Goal: Transaction & Acquisition: Purchase product/service

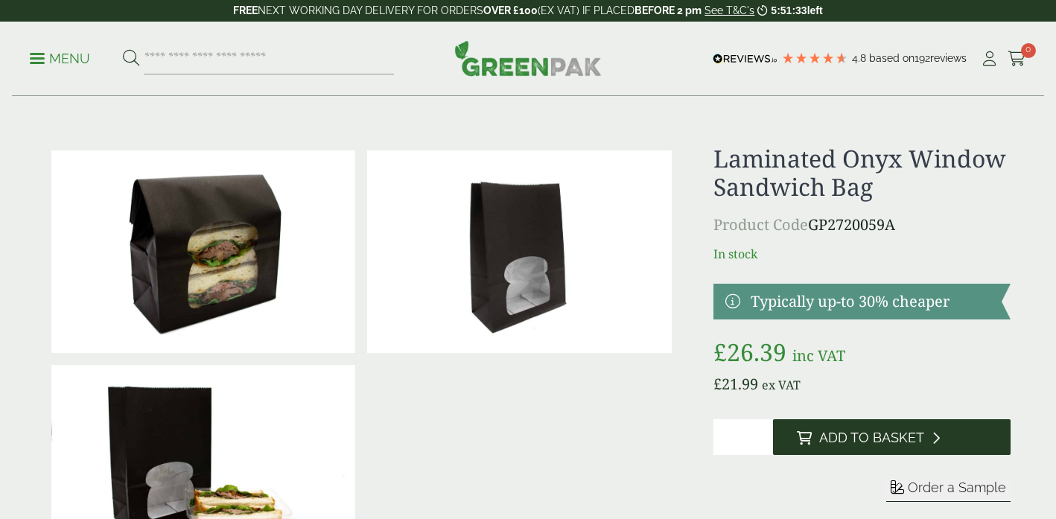
click at [826, 433] on span "Add to Basket" at bounding box center [871, 438] width 105 height 16
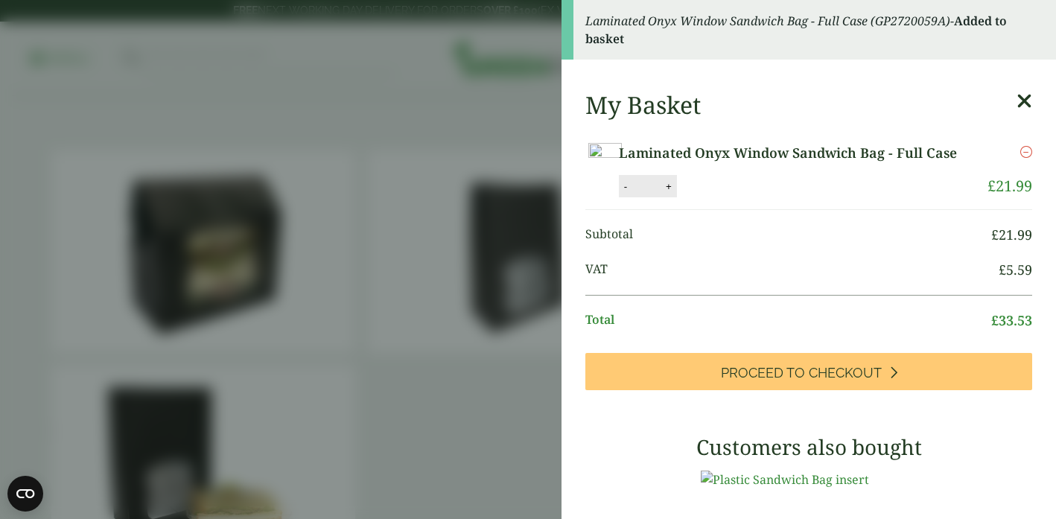
click at [1023, 101] on icon at bounding box center [1024, 101] width 16 height 21
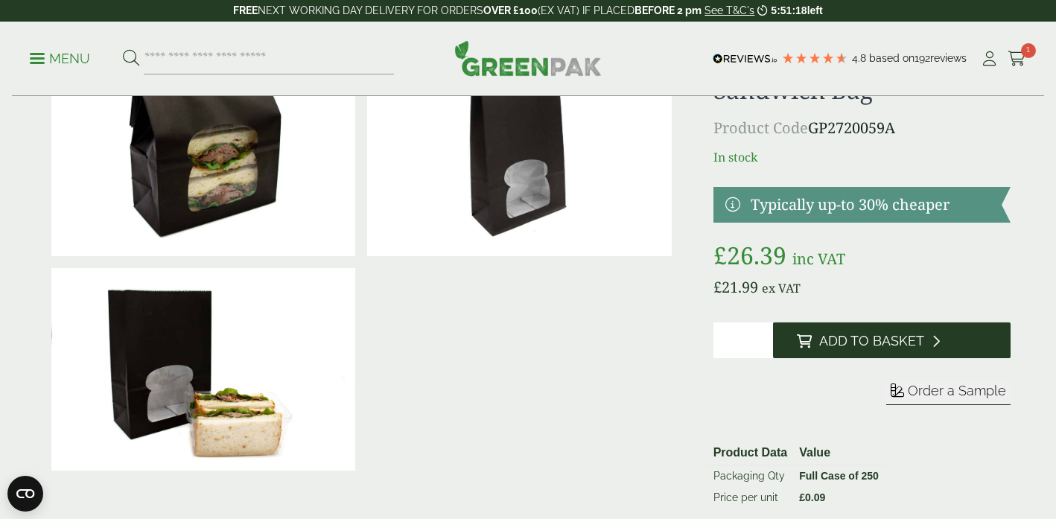
scroll to position [98, 0]
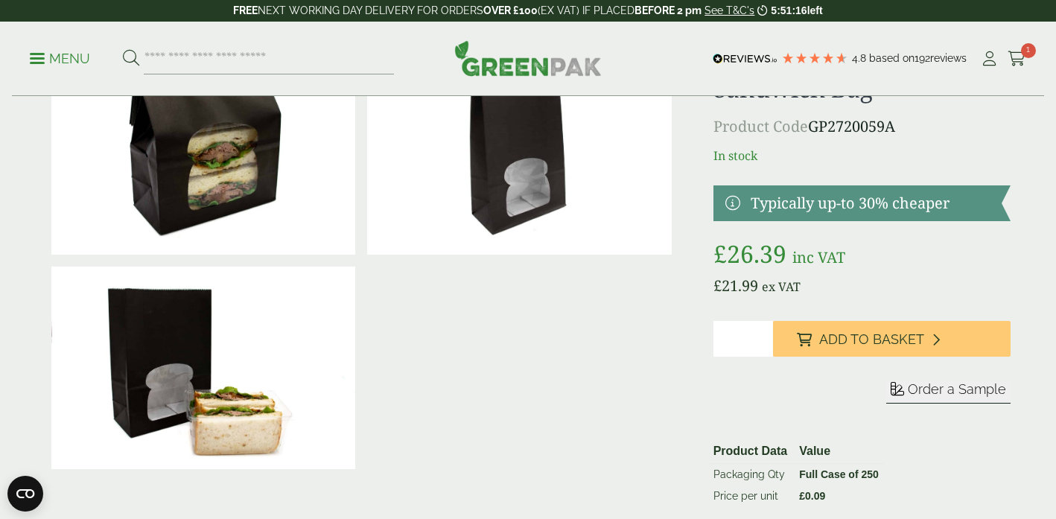
type input "*"
click at [760, 333] on input "*" at bounding box center [743, 339] width 60 height 36
click at [1015, 57] on icon at bounding box center [1017, 58] width 19 height 15
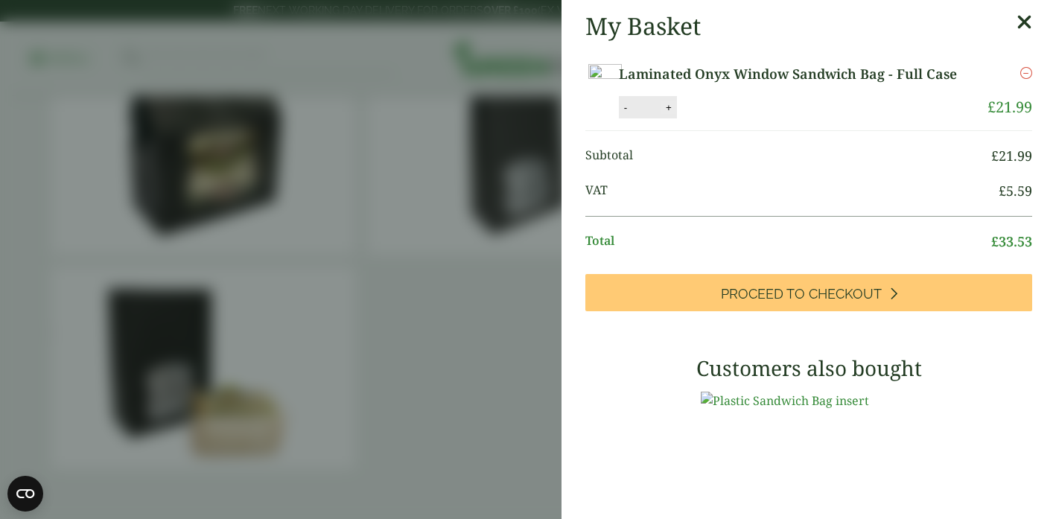
click at [676, 114] on button "+" at bounding box center [668, 107] width 15 height 13
type input "*"
click at [754, 119] on button "Update" at bounding box center [717, 108] width 74 height 22
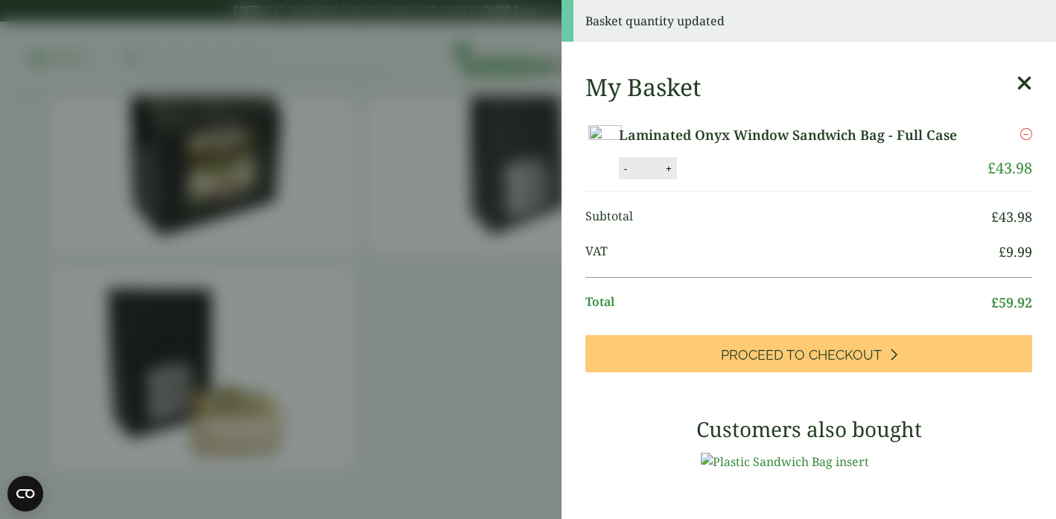
click at [447, 316] on aside "Basket quantity updated My Basket Laminated Onyx Window Sandwich Bag - Full Cas…" at bounding box center [528, 259] width 1056 height 519
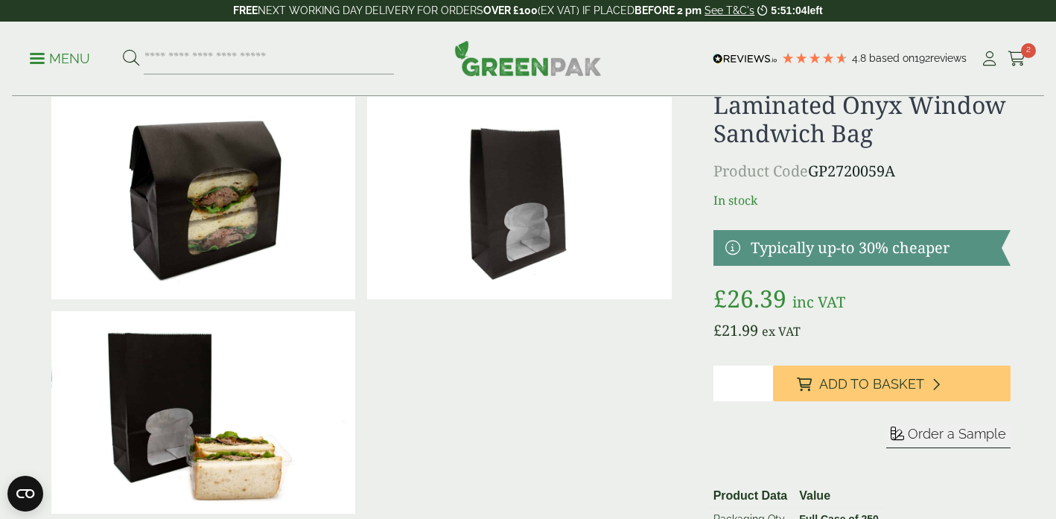
scroll to position [0, 0]
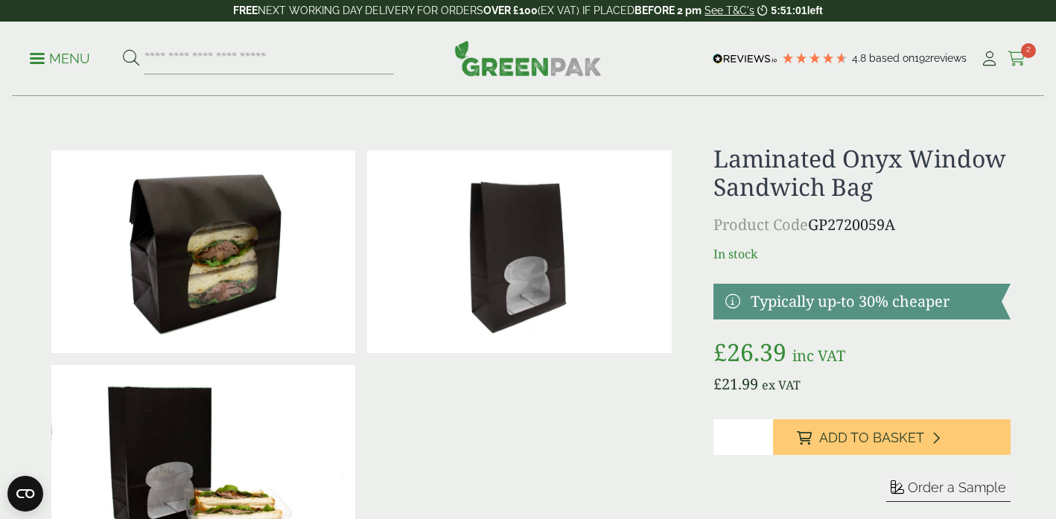
click at [1019, 53] on icon at bounding box center [1017, 58] width 19 height 15
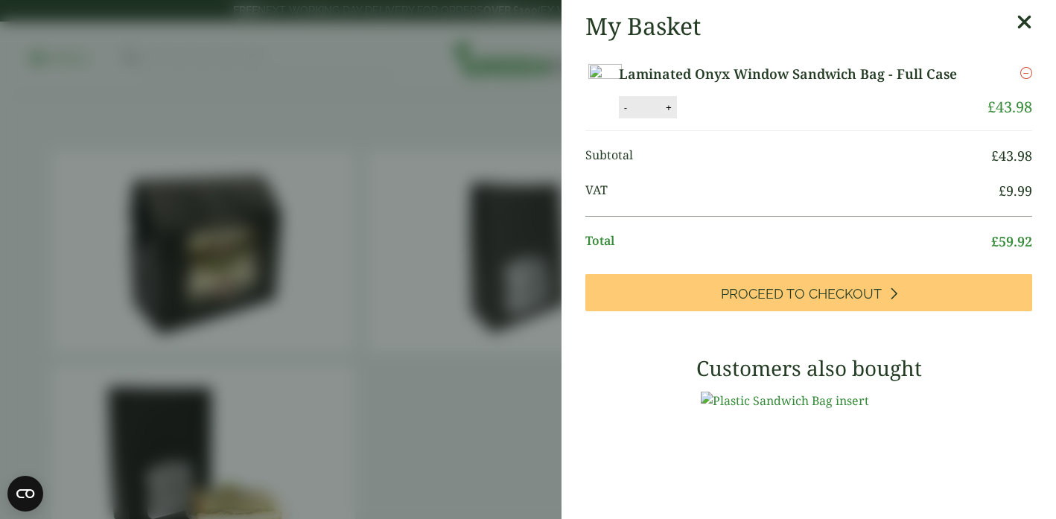
click at [676, 114] on button "+" at bounding box center [668, 107] width 15 height 13
type input "*"
click at [828, 118] on div "Laminated Onyx Window Sandwich Bag - Full Case quantity - * + Update" at bounding box center [777, 107] width 316 height 22
click at [754, 119] on button "Update" at bounding box center [717, 108] width 74 height 22
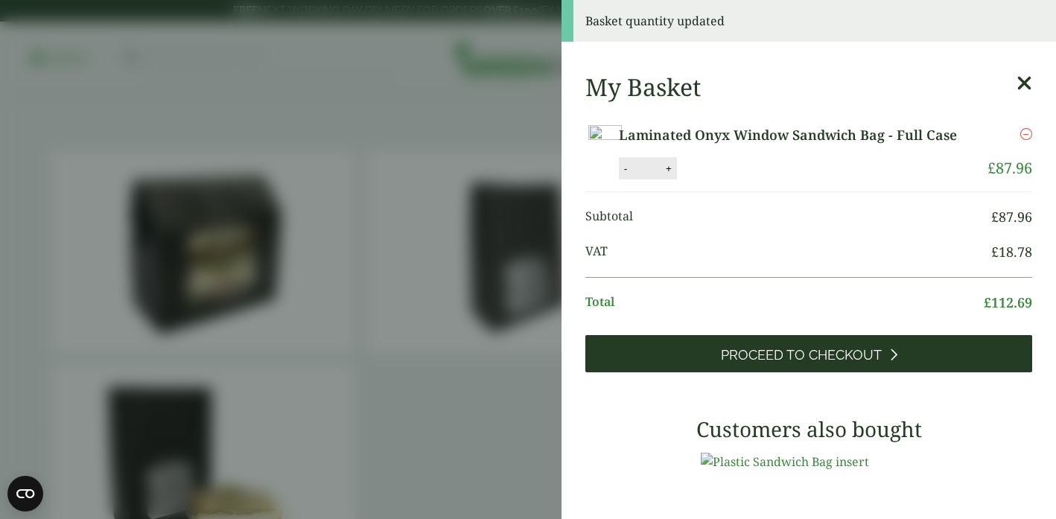
click at [780, 363] on span "Proceed to Checkout" at bounding box center [801, 355] width 161 height 16
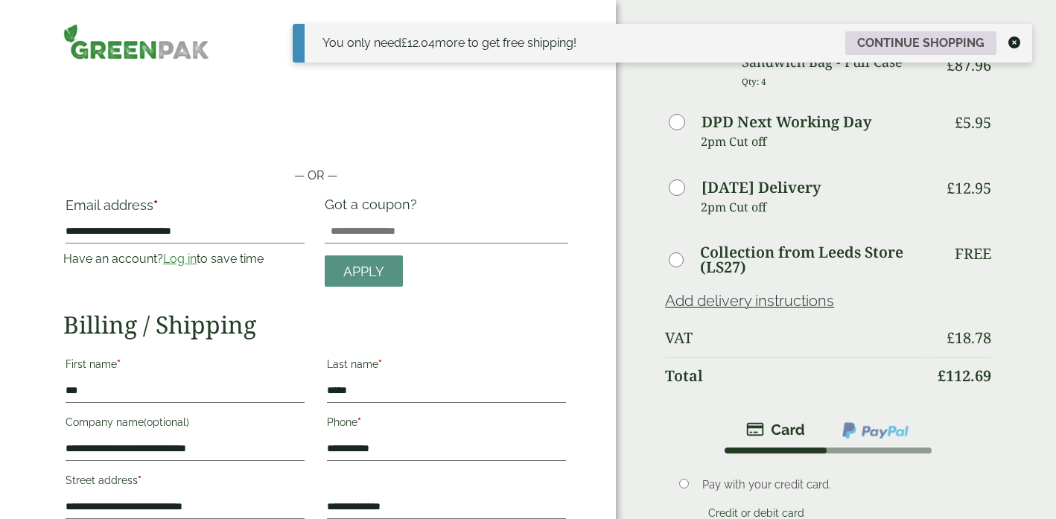
click at [935, 42] on link "Continue shopping" at bounding box center [920, 43] width 151 height 24
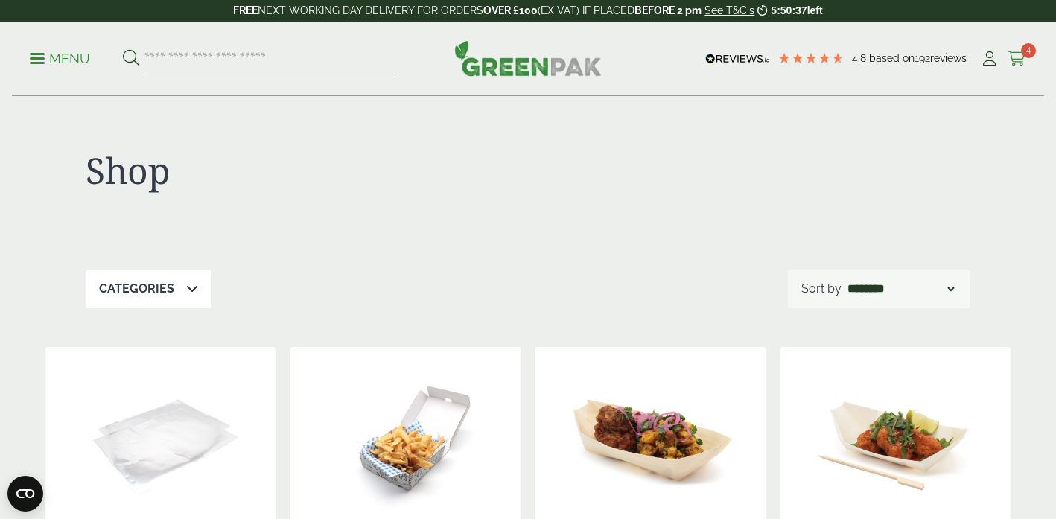
click at [1018, 54] on icon at bounding box center [1017, 58] width 19 height 15
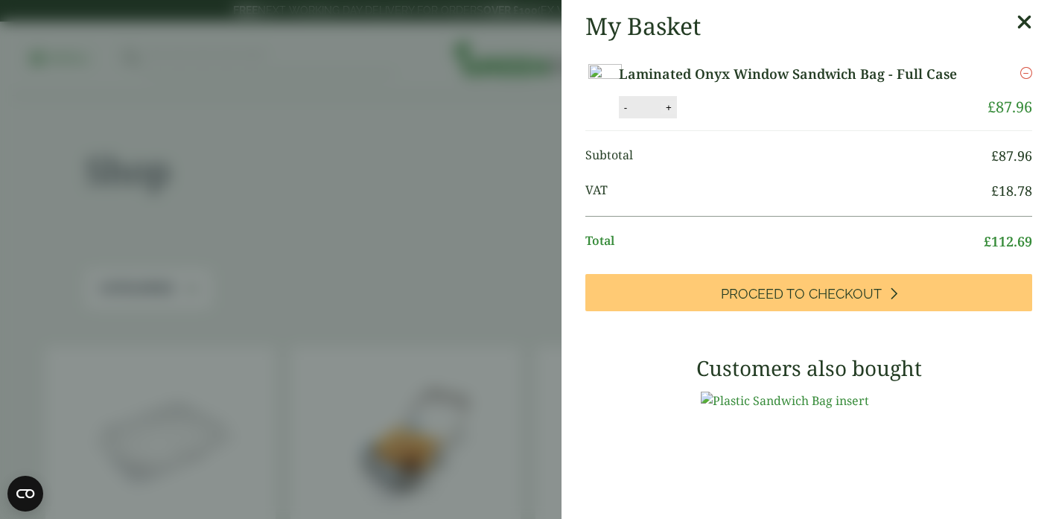
click at [676, 114] on button "+" at bounding box center [668, 107] width 15 height 13
type input "*"
click at [754, 119] on button "Update" at bounding box center [717, 108] width 74 height 22
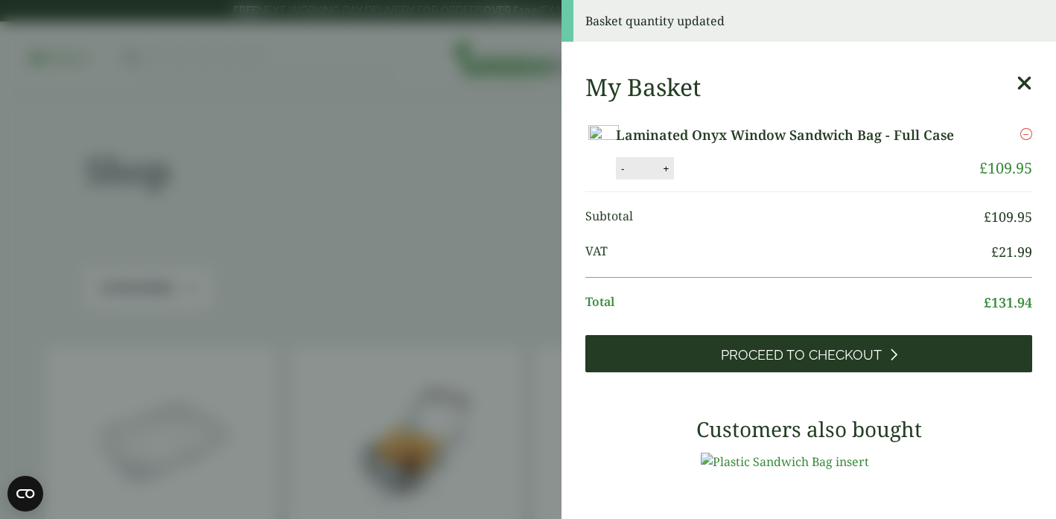
click at [762, 372] on link "Proceed to Checkout" at bounding box center [808, 353] width 447 height 37
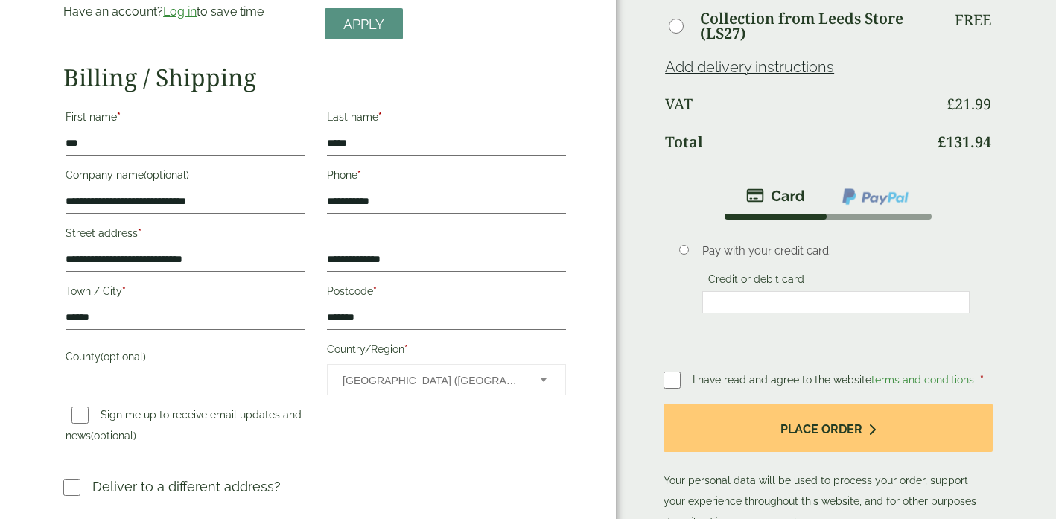
scroll to position [253, 0]
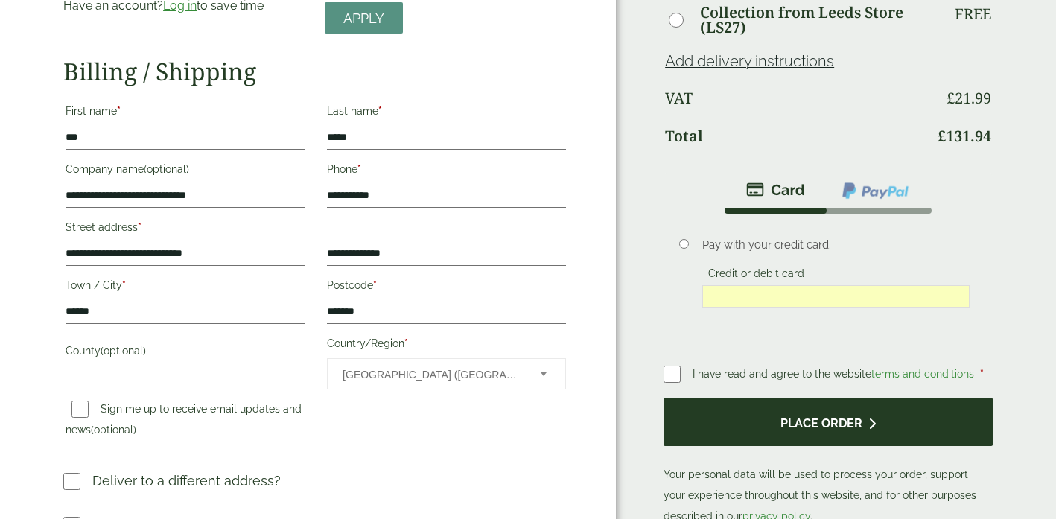
click at [695, 442] on button "Place order" at bounding box center [827, 422] width 329 height 48
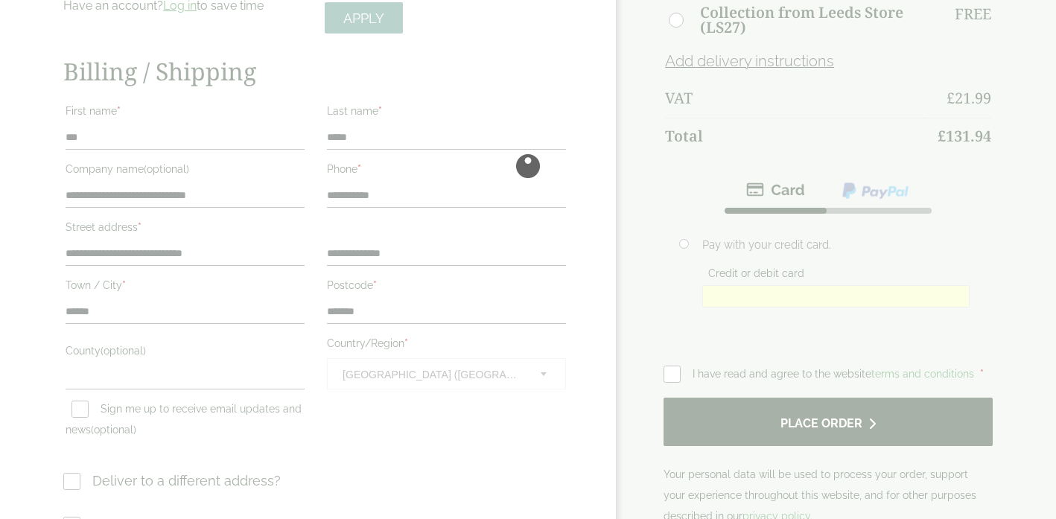
scroll to position [0, 0]
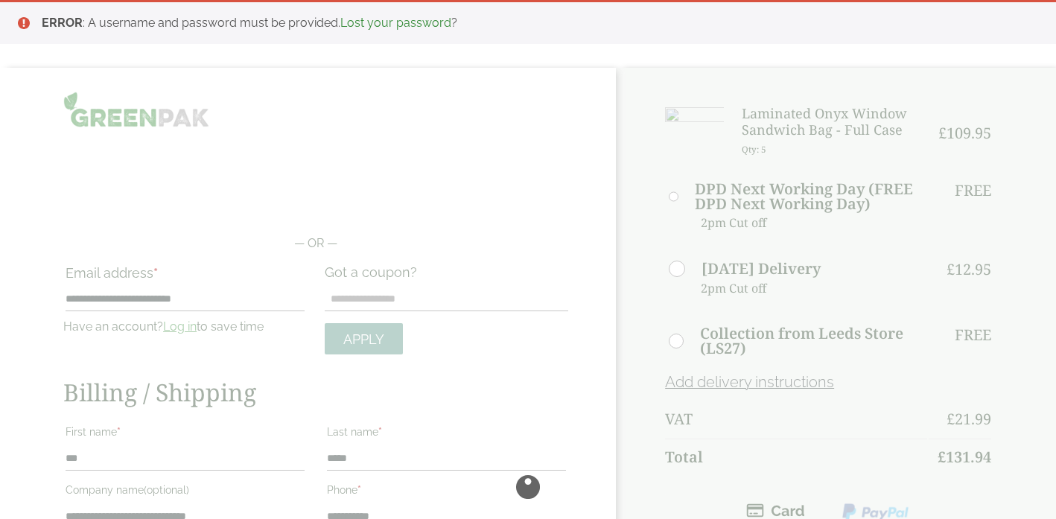
click at [521, 120] on div at bounding box center [528, 487] width 1056 height 839
